Goal: Task Accomplishment & Management: Complete application form

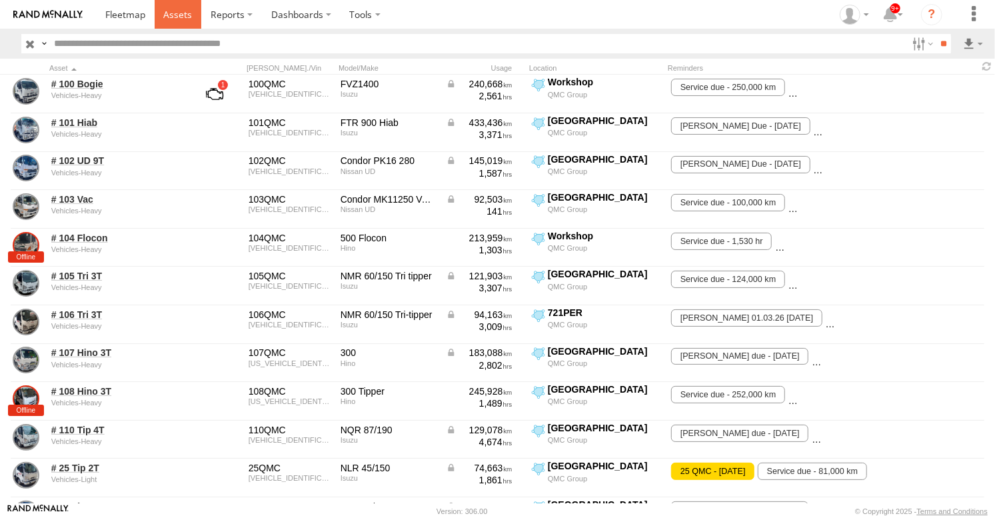
click at [176, 22] on link at bounding box center [178, 14] width 47 height 29
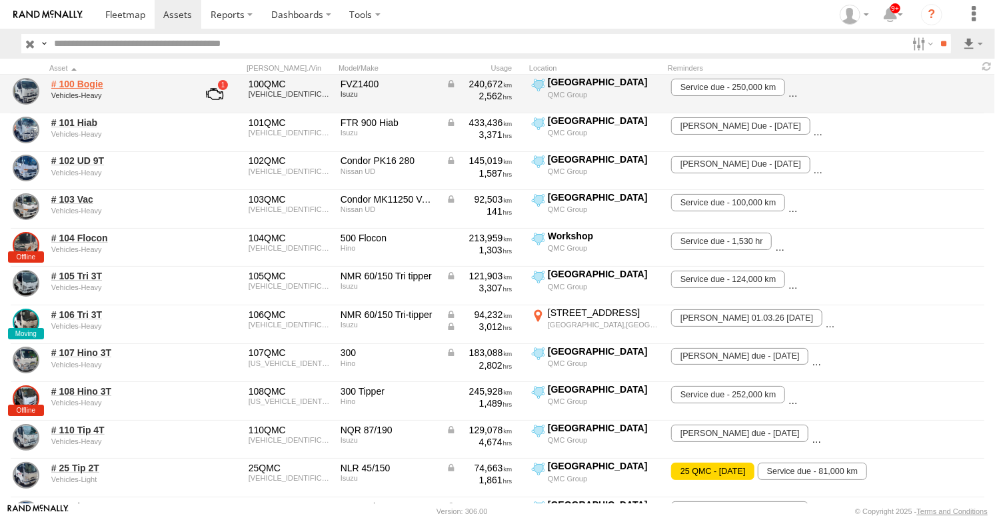
click at [78, 88] on link "# 100 Bogie" at bounding box center [115, 84] width 129 height 12
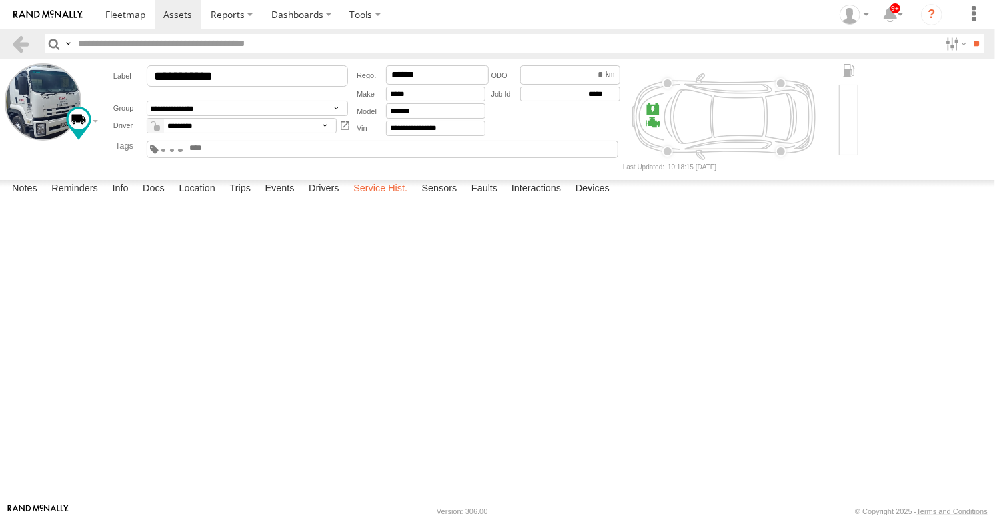
click at [384, 199] on label "Service Hist." at bounding box center [380, 189] width 67 height 19
click at [69, 199] on label "Reminders" at bounding box center [75, 189] width 60 height 19
click at [157, 199] on label "Docs" at bounding box center [153, 189] width 35 height 19
click at [0, 0] on link at bounding box center [0, 0] width 0 height 0
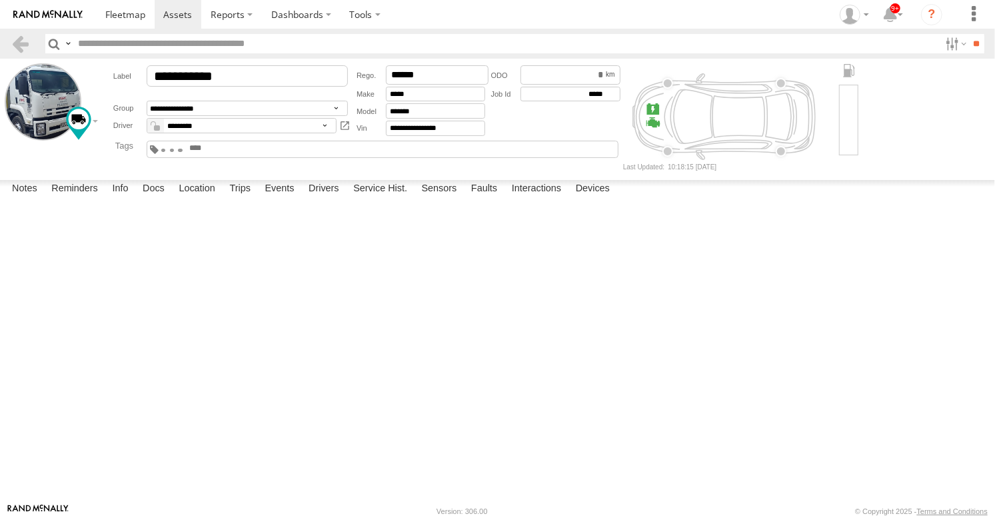
click at [0, 0] on link at bounding box center [0, 0] width 0 height 0
click at [161, 21] on link at bounding box center [178, 14] width 47 height 29
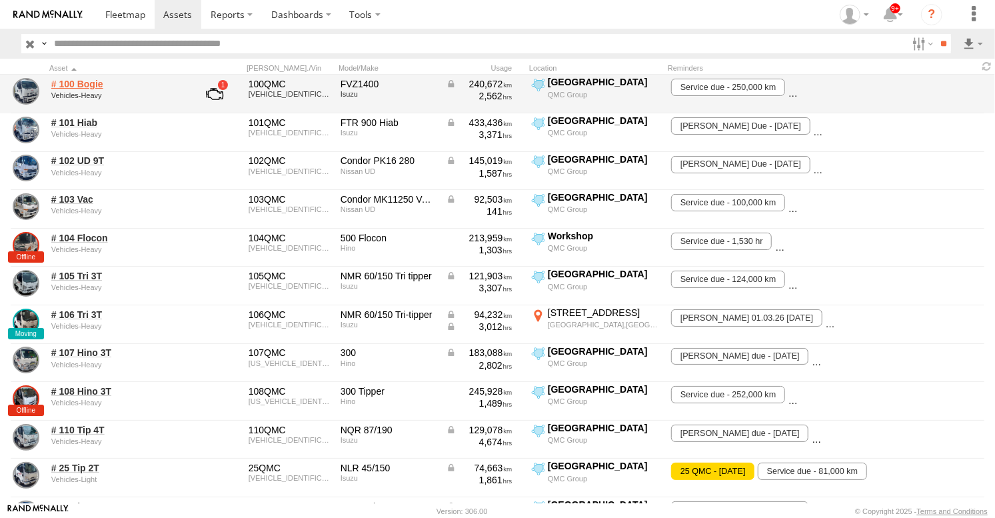
click at [97, 87] on link "# 100 Bogie" at bounding box center [115, 84] width 129 height 12
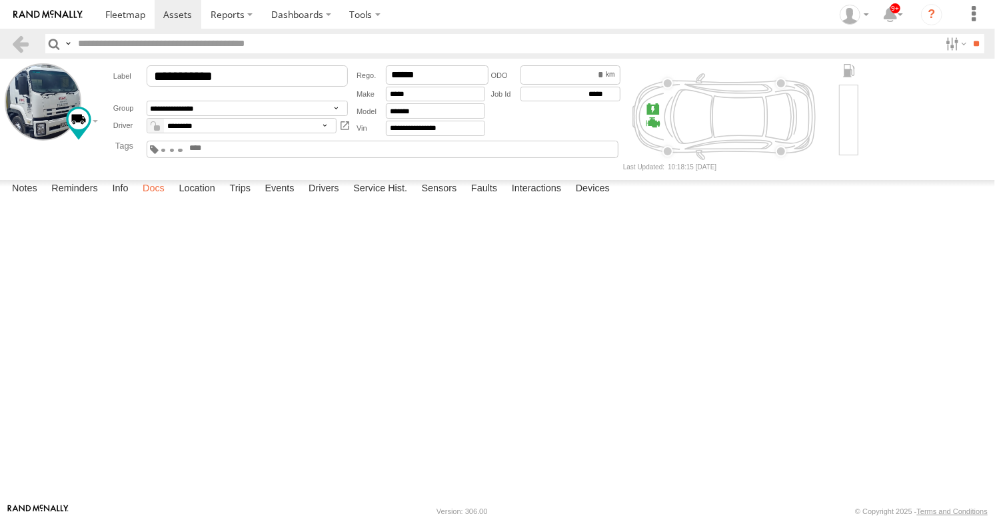
click at [155, 199] on label "Docs" at bounding box center [153, 189] width 35 height 19
click at [0, 0] on link at bounding box center [0, 0] width 0 height 0
click at [395, 199] on label "Service Hist." at bounding box center [380, 189] width 67 height 19
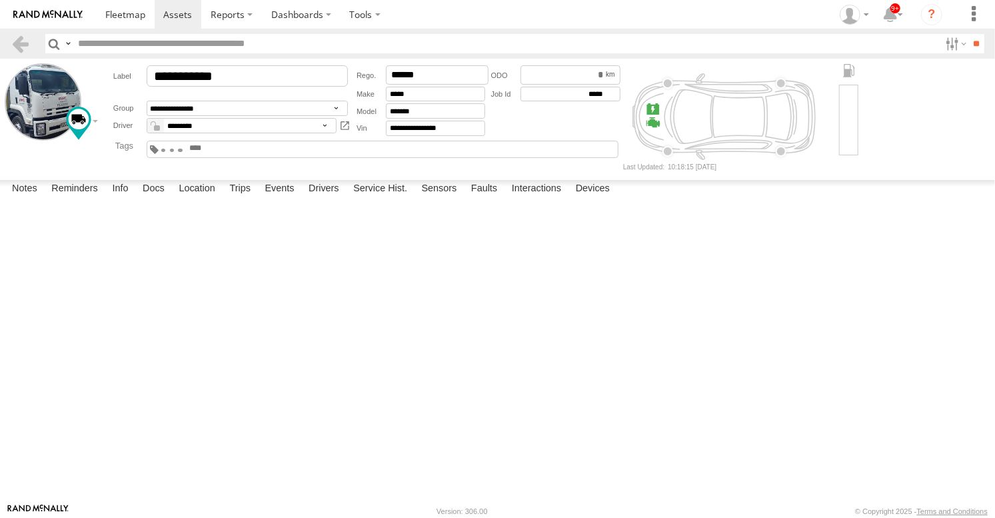
click at [0, 0] on div at bounding box center [0, 0] width 0 height 0
click at [0, 0] on label at bounding box center [0, 0] width 0 height 0
click at [0, 0] on input "text" at bounding box center [0, 0] width 0 height 0
type input "**********"
click at [0, 0] on input "date" at bounding box center [0, 0] width 0 height 0
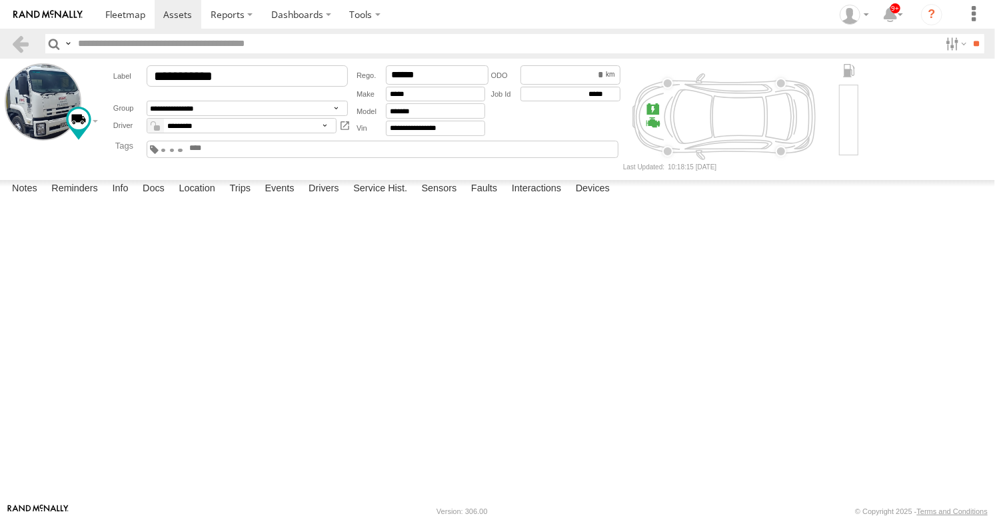
type input "**********"
click at [0, 0] on input "number" at bounding box center [0, 0] width 0 height 0
type input "******"
click at [0, 0] on input "text" at bounding box center [0, 0] width 0 height 0
type input "******"
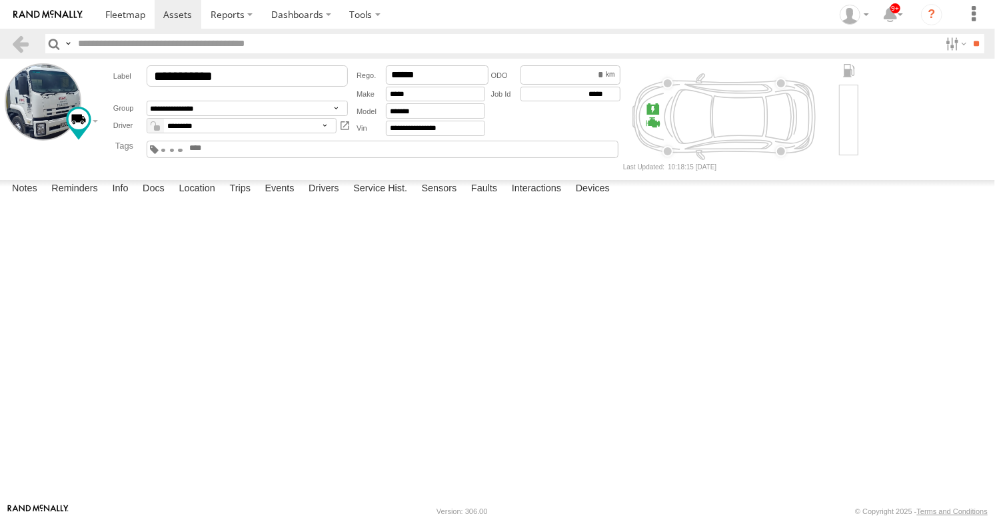
click at [0, 0] on label "Invoice Number" at bounding box center [0, 0] width 0 height 0
click at [0, 0] on input "text" at bounding box center [0, 0] width 0 height 0
type input "**"
click at [0, 0] on button "Submit" at bounding box center [0, 0] width 0 height 0
click at [175, 13] on span at bounding box center [177, 14] width 29 height 13
